Goal: Check status: Check status

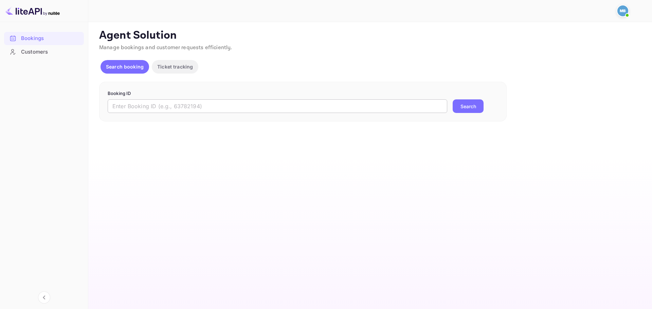
click at [227, 109] on input "text" at bounding box center [278, 106] width 340 height 14
paste input "9420062"
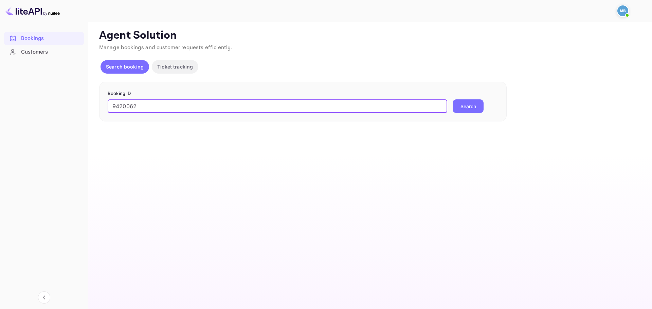
type input "9420062"
click at [466, 105] on button "Search" at bounding box center [468, 106] width 31 height 14
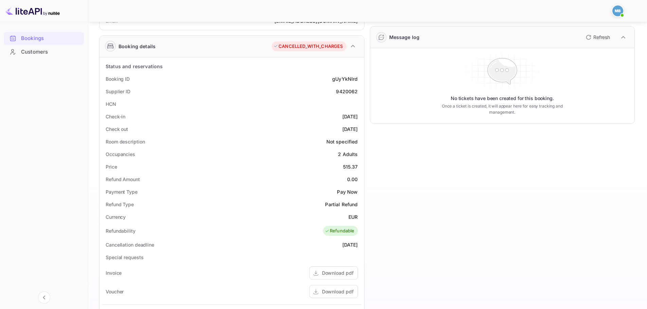
scroll to position [123, 0]
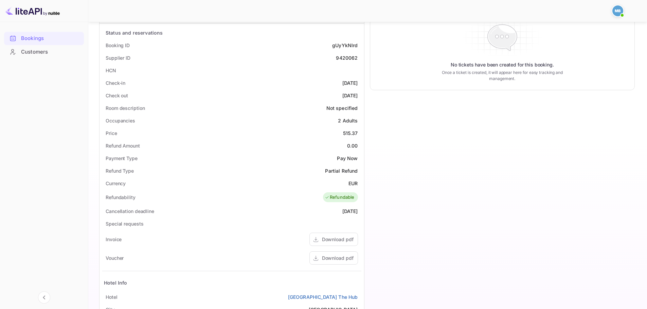
drag, startPoint x: 353, startPoint y: 212, endPoint x: 327, endPoint y: 212, distance: 25.8
click at [327, 212] on div "Cancellation deadline [DATE]" at bounding box center [231, 211] width 259 height 13
click at [336, 257] on div "Download pdf" at bounding box center [338, 258] width 32 height 7
click at [249, 16] on div at bounding box center [365, 11] width 540 height 20
click at [127, 193] on div "Refundability Refundable" at bounding box center [231, 198] width 259 height 16
